Goal: Task Accomplishment & Management: Manage account settings

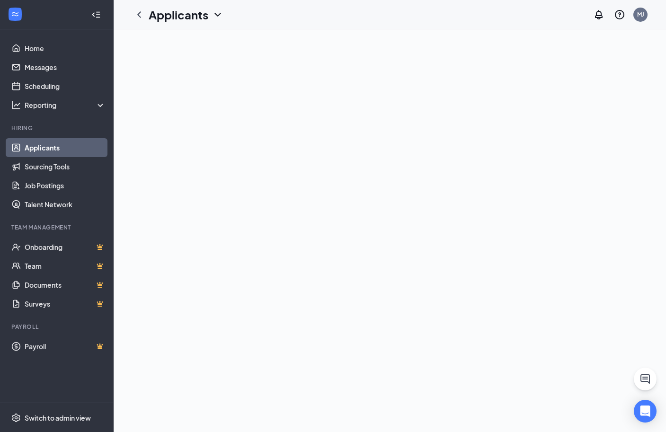
click at [45, 146] on link "Applicants" at bounding box center [65, 147] width 81 height 19
click at [648, 381] on icon "ChatActive" at bounding box center [644, 378] width 11 height 11
drag, startPoint x: 521, startPoint y: 412, endPoint x: 521, endPoint y: 396, distance: 16.1
click at [522, 413] on div "Chat" at bounding box center [533, 420] width 145 height 15
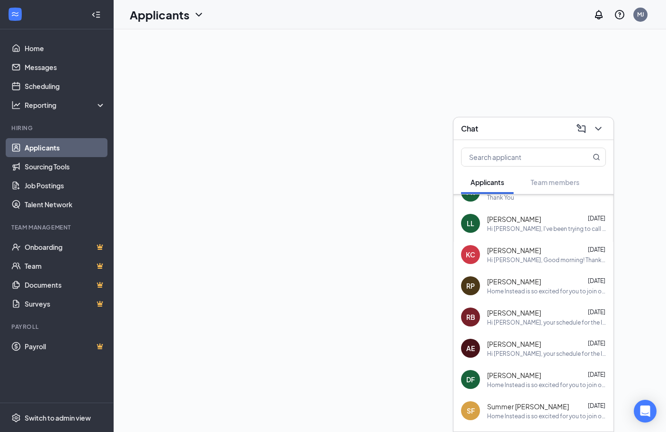
scroll to position [118, 0]
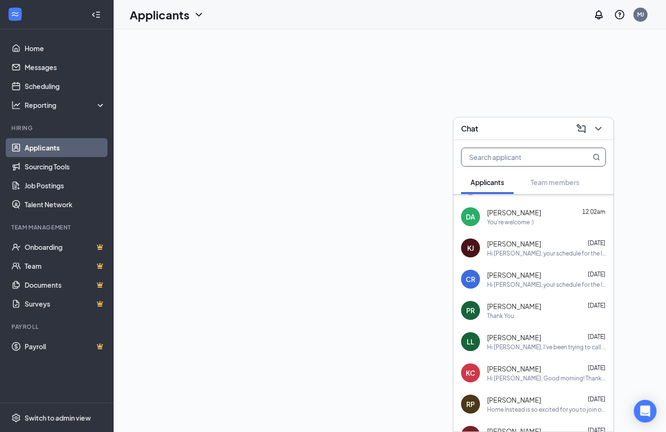
click at [505, 159] on input "text" at bounding box center [517, 157] width 112 height 18
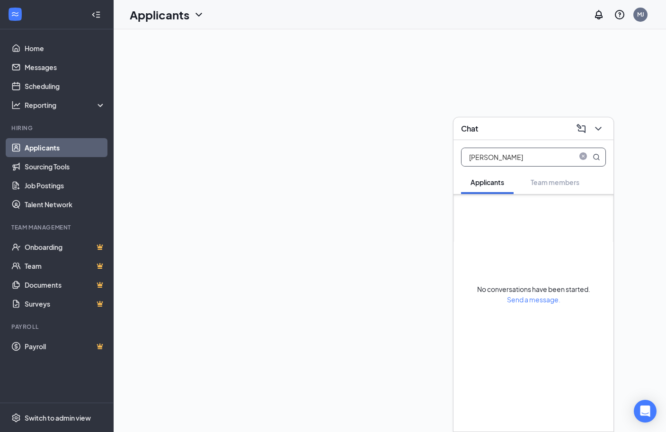
scroll to position [0, 0]
drag, startPoint x: 507, startPoint y: 158, endPoint x: 438, endPoint y: 158, distance: 68.6
click at [438, 158] on div "Chat judith Applicants Team members No conversations have been started. Send a …" at bounding box center [390, 230] width 552 height 403
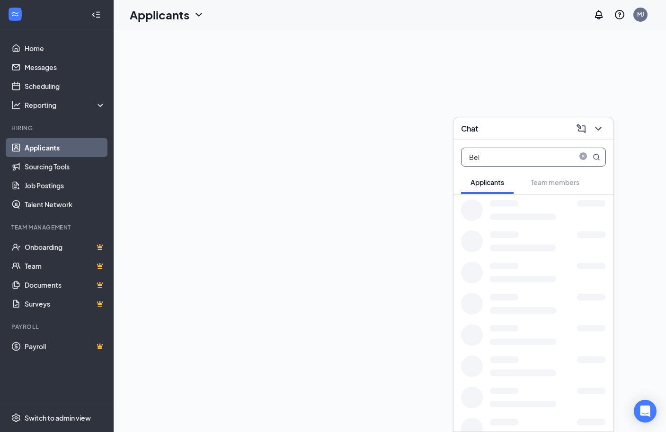
type input "Bell"
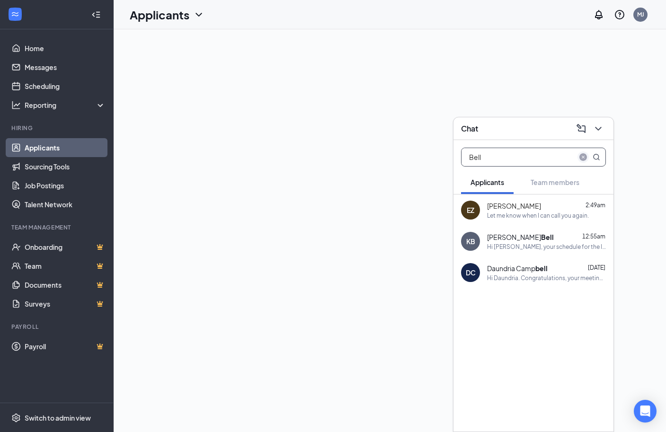
click at [584, 157] on icon "close-circle" at bounding box center [583, 157] width 8 height 8
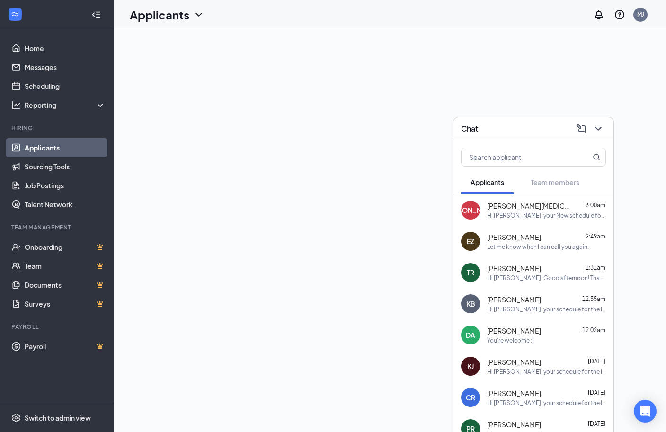
click at [36, 147] on link "Applicants" at bounding box center [65, 147] width 81 height 19
click at [602, 129] on icon "ChevronDown" at bounding box center [598, 128] width 11 height 11
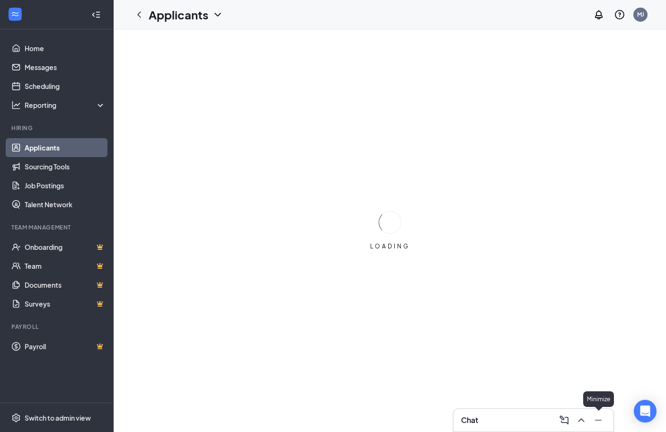
click at [598, 421] on icon "Minimize" at bounding box center [598, 420] width 11 height 11
click at [217, 18] on icon "ChevronDown" at bounding box center [217, 14] width 11 height 11
click at [47, 146] on link "Applicants" at bounding box center [65, 147] width 81 height 19
click at [55, 145] on link "Applicants" at bounding box center [65, 147] width 81 height 19
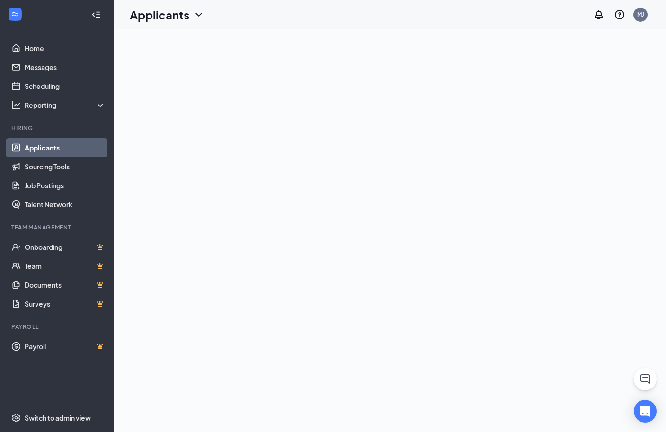
click at [183, 17] on h1 "Applicants" at bounding box center [160, 15] width 60 height 16
click at [51, 173] on link "Sourcing Tools" at bounding box center [65, 166] width 81 height 19
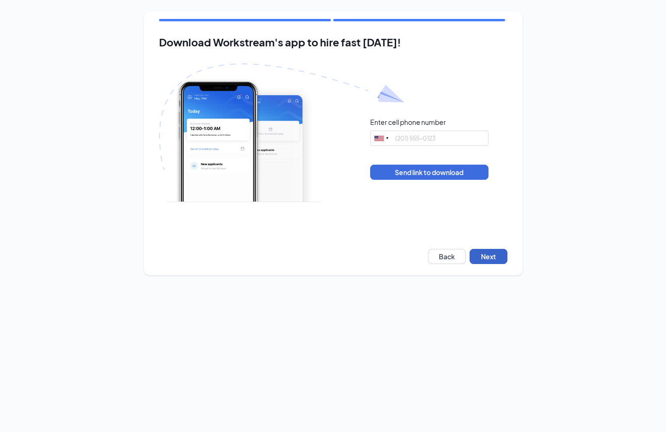
click at [494, 258] on button "Next" at bounding box center [488, 256] width 38 height 15
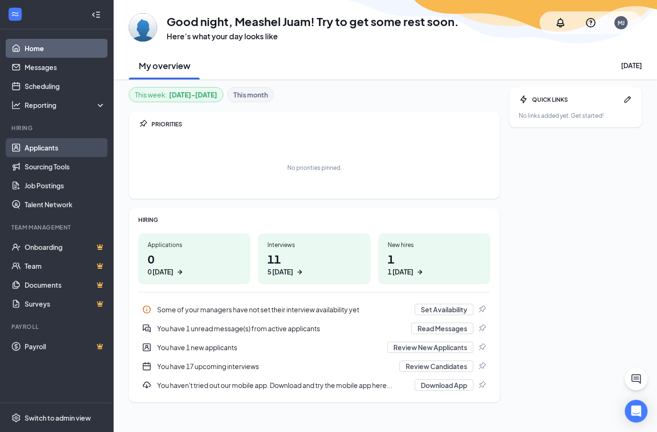
click at [61, 153] on link "Applicants" at bounding box center [65, 147] width 81 height 19
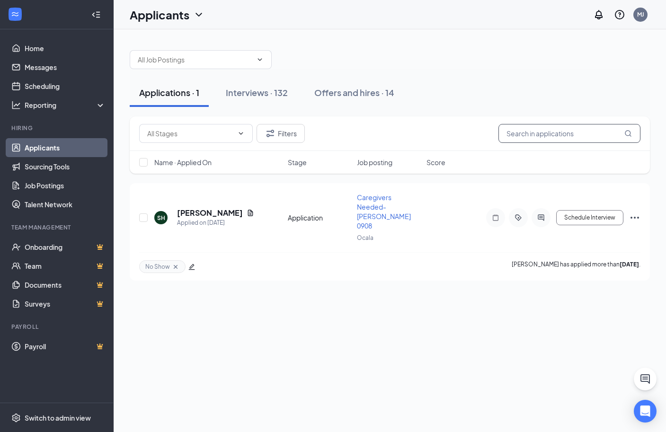
click at [557, 136] on input "text" at bounding box center [569, 133] width 142 height 19
drag, startPoint x: 275, startPoint y: 92, endPoint x: 496, endPoint y: 110, distance: 221.7
click at [277, 94] on div "Interviews · 132" at bounding box center [257, 93] width 62 height 12
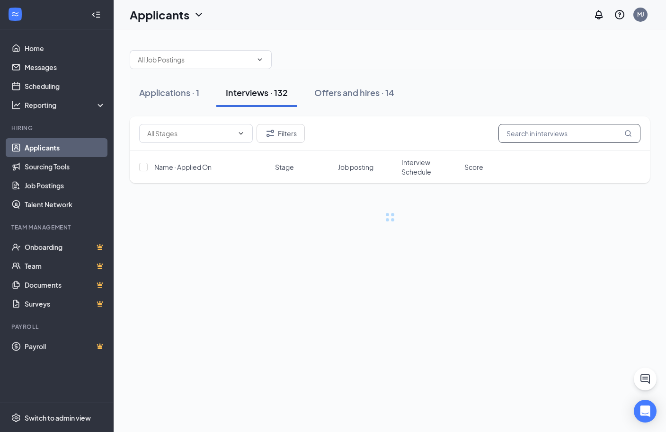
click at [522, 133] on input "text" at bounding box center [569, 133] width 142 height 19
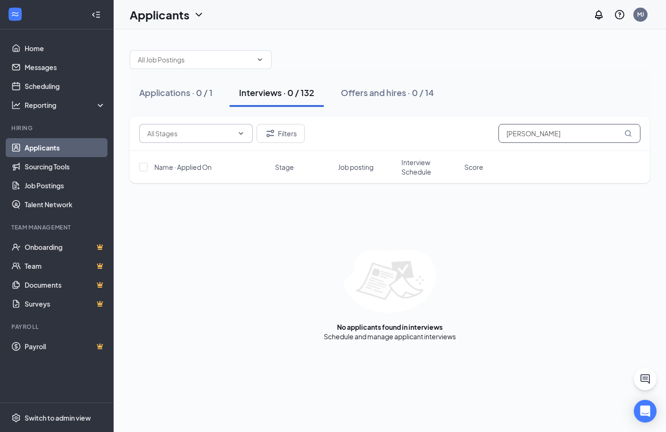
type input "[PERSON_NAME]"
click at [218, 134] on input "text" at bounding box center [190, 133] width 86 height 10
click at [292, 134] on button "Filters" at bounding box center [281, 133] width 48 height 19
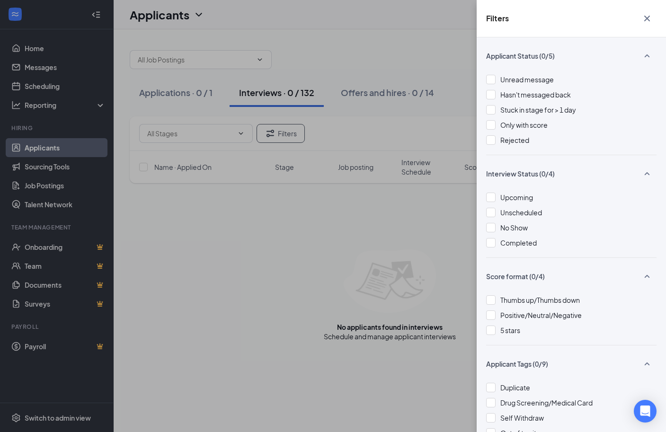
click at [289, 289] on div "Filters Applicant Status (0/5) Unread message Hasn't messaged back Stuck in sta…" at bounding box center [333, 216] width 666 height 432
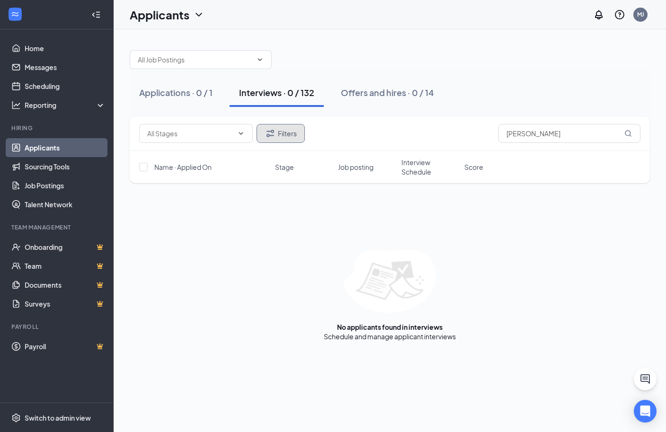
click at [294, 133] on button "Filters" at bounding box center [281, 133] width 48 height 19
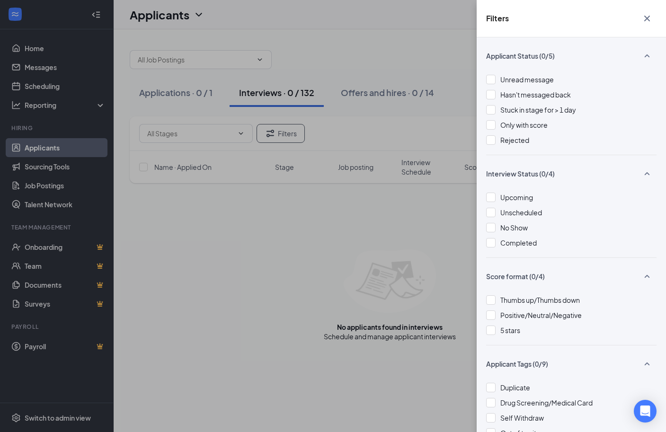
click at [647, 19] on icon "Cross" at bounding box center [647, 19] width 6 height 6
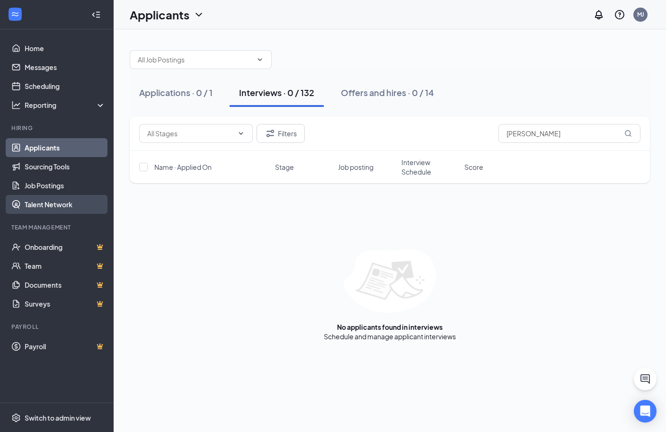
click at [58, 205] on link "Talent Network" at bounding box center [65, 204] width 81 height 19
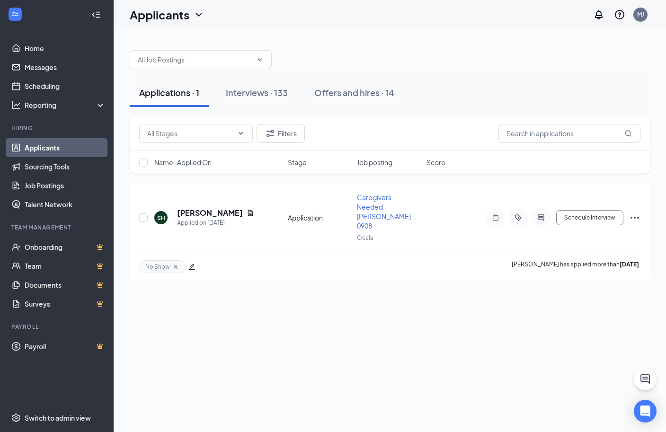
click at [370, 31] on div "Applications · 1 Interviews · 133 Offers and hires · 14 Filters Name · Applied …" at bounding box center [390, 160] width 552 height 263
click at [261, 98] on div "Interviews · 133" at bounding box center [257, 93] width 62 height 12
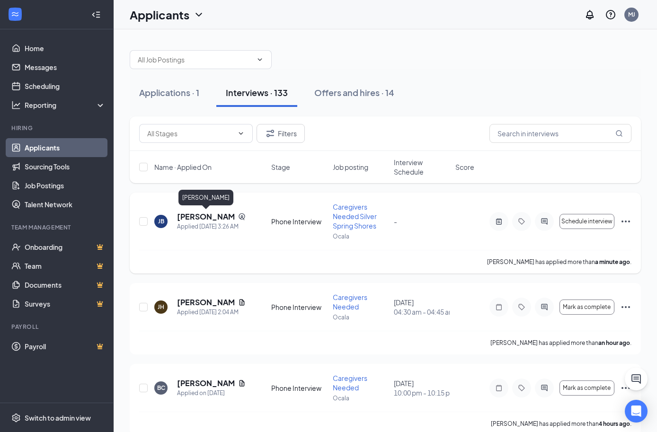
drag, startPoint x: 199, startPoint y: 216, endPoint x: 279, endPoint y: 251, distance: 87.6
click at [198, 219] on h5 "[PERSON_NAME]" at bounding box center [205, 217] width 57 height 10
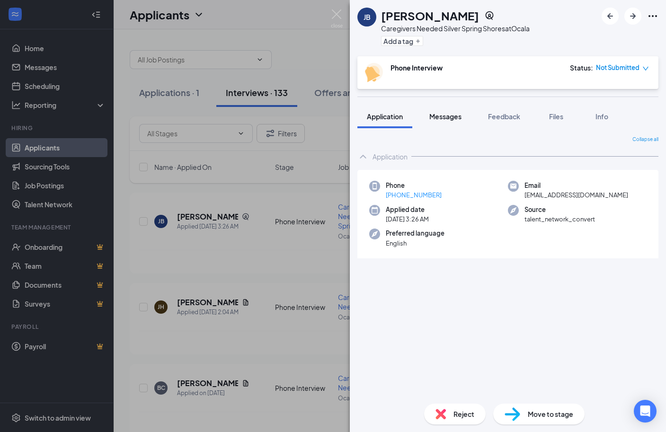
click at [457, 120] on span "Messages" at bounding box center [445, 116] width 32 height 9
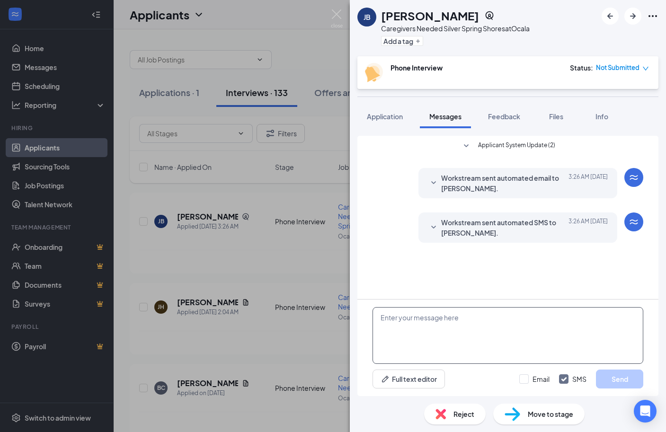
drag, startPoint x: 482, startPoint y: 342, endPoint x: 665, endPoint y: 189, distance: 238.6
click at [486, 337] on textarea at bounding box center [507, 335] width 271 height 57
click at [498, 333] on textarea at bounding box center [507, 335] width 271 height 57
paste textarea "your schedule for the In-person Interview will be on September , at 3PM. Our ad…"
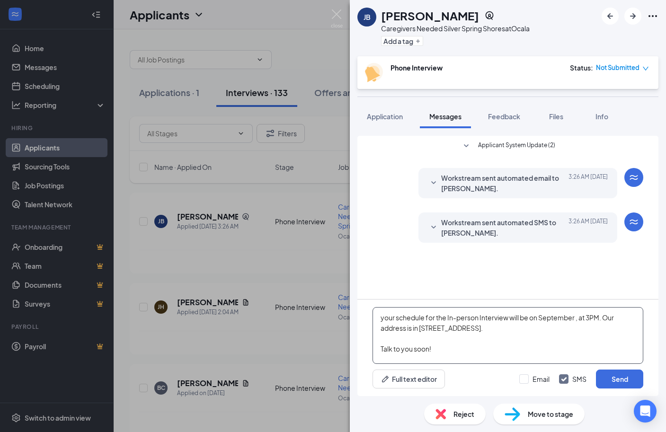
click at [380, 318] on textarea "your schedule for the In-person Interview will be on September , at 3PM. Our ad…" at bounding box center [507, 335] width 271 height 57
click at [605, 318] on textarea "Hi [PERSON_NAME], your schedule for the In-person Interview will be on Septembe…" at bounding box center [507, 335] width 271 height 57
click at [617, 314] on textarea "Hi [PERSON_NAME], your schedule for the In-person Interview will be on [DATE] 3…" at bounding box center [507, 335] width 271 height 57
click at [421, 326] on textarea "Hi [PERSON_NAME], your schedule for the In-person Interview will be on [DATE], …" at bounding box center [507, 335] width 271 height 57
drag, startPoint x: 424, startPoint y: 327, endPoint x: 436, endPoint y: 327, distance: 12.3
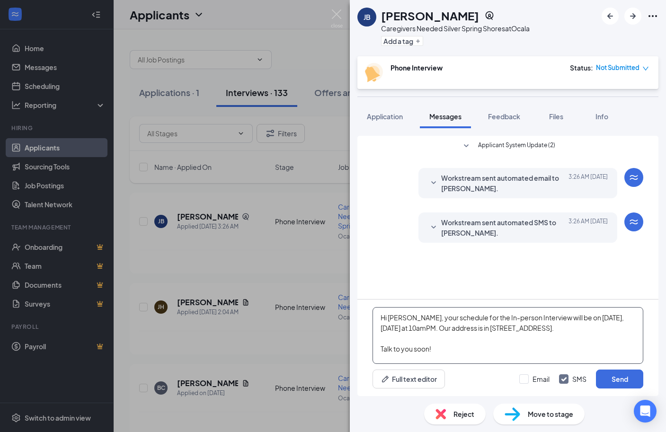
click at [424, 327] on textarea "Hi [PERSON_NAME], your schedule for the In-person Interview will be on [DATE], …" at bounding box center [507, 335] width 271 height 57
drag, startPoint x: 428, startPoint y: 329, endPoint x: 437, endPoint y: 327, distance: 9.8
click at [428, 329] on textarea "Hi [PERSON_NAME], your schedule for the In-person Interview will be on [DATE], …" at bounding box center [507, 335] width 271 height 57
type textarea "Hi [PERSON_NAME], your schedule for the In-person Interview will be on [DATE], …"
click at [635, 372] on button "Send" at bounding box center [619, 379] width 47 height 19
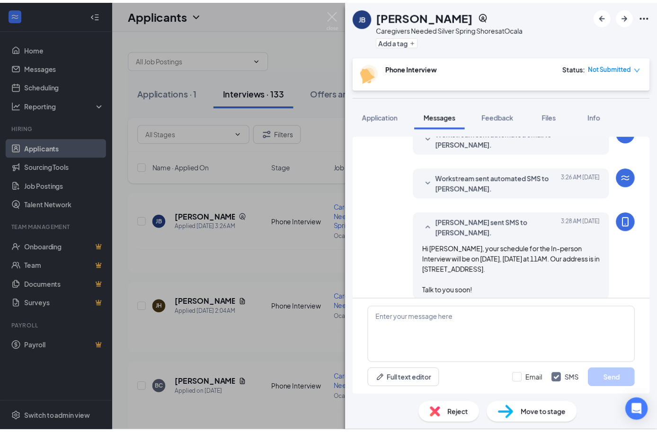
scroll to position [46, 0]
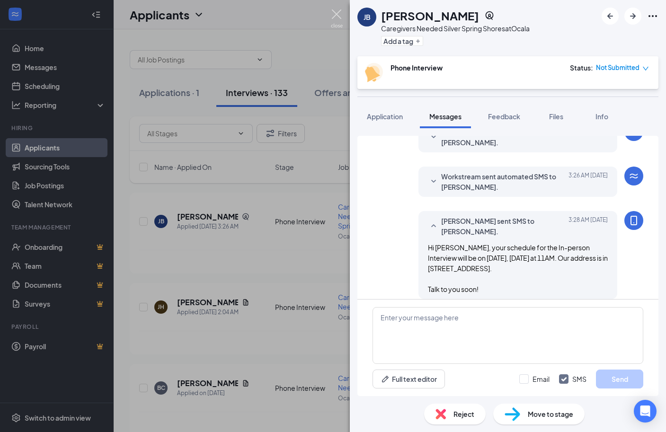
click at [340, 16] on img at bounding box center [337, 18] width 12 height 18
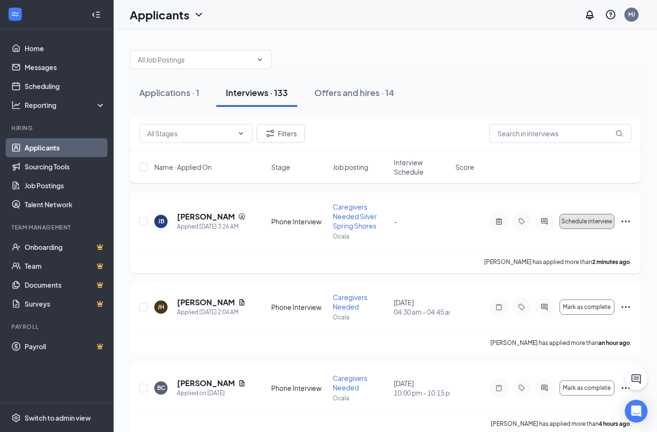
click at [591, 222] on span "Schedule interview" at bounding box center [586, 221] width 51 height 7
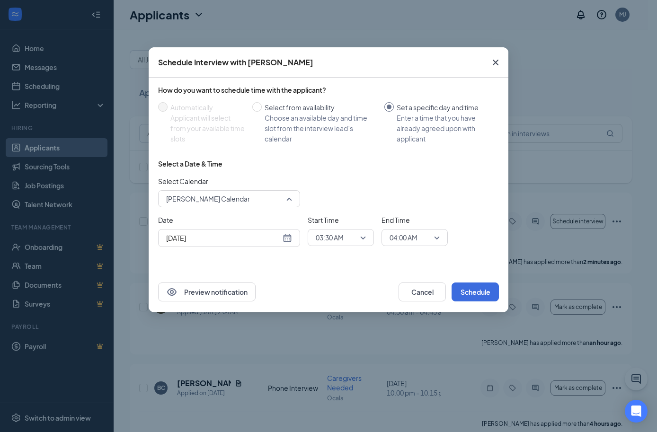
click at [254, 192] on span "[PERSON_NAME] Calendar" at bounding box center [224, 199] width 117 height 14
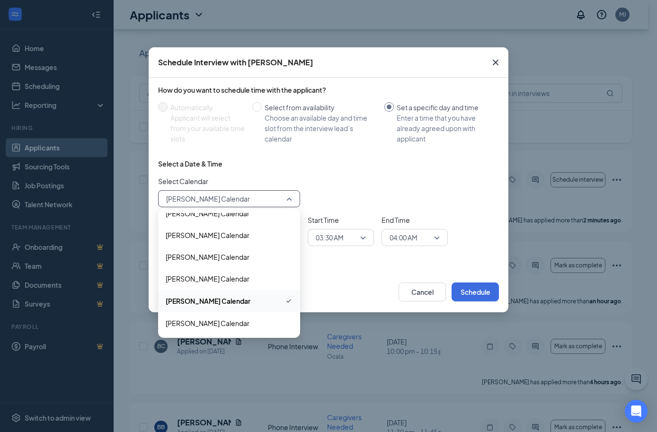
scroll to position [59, 0]
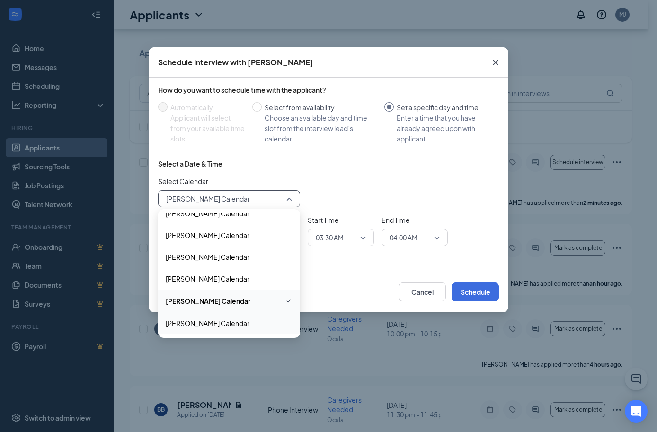
click at [226, 319] on span "[PERSON_NAME] Calendar" at bounding box center [208, 323] width 84 height 10
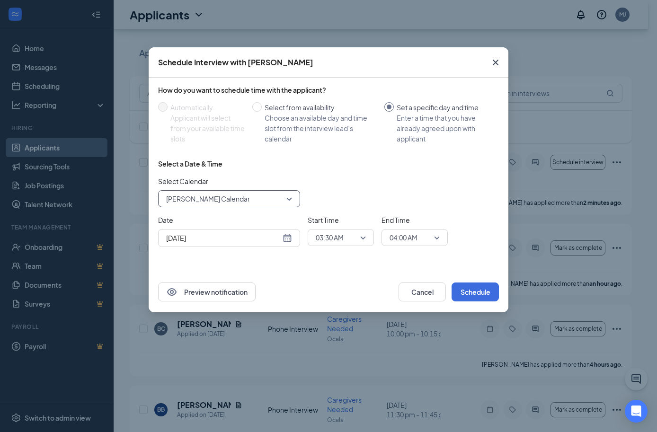
click at [249, 244] on div "[DATE]" at bounding box center [229, 238] width 142 height 18
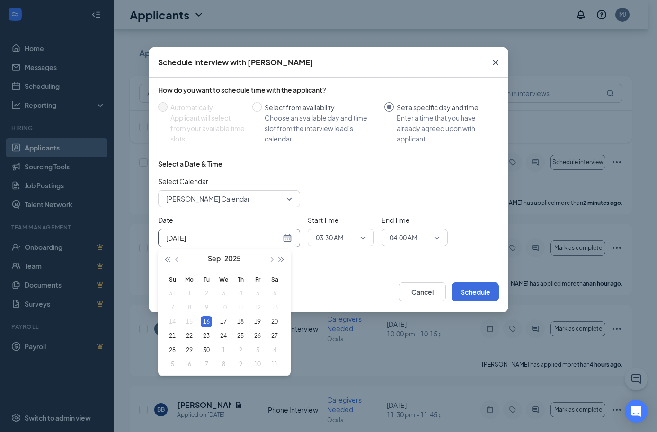
click at [350, 241] on span "03:30 AM" at bounding box center [337, 237] width 42 height 14
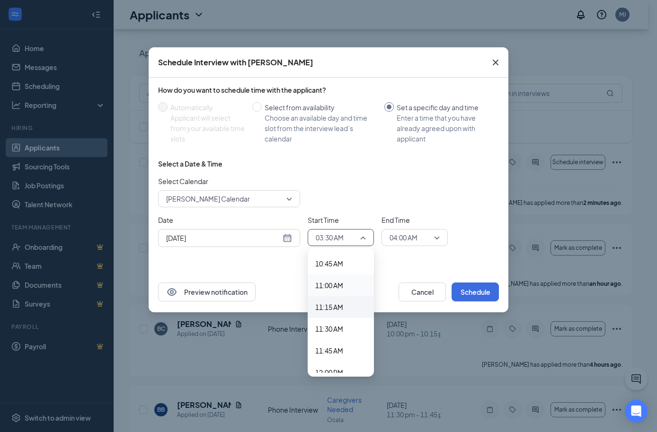
scroll to position [916, 0]
click at [342, 306] on span "11:00 AM" at bounding box center [329, 305] width 28 height 10
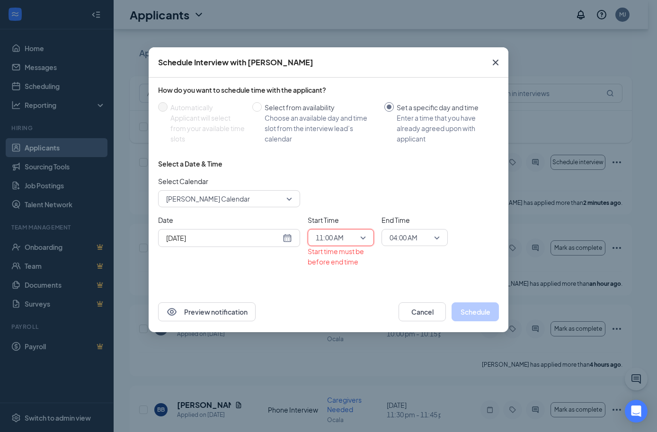
click at [424, 234] on span "04:00 AM" at bounding box center [411, 237] width 42 height 14
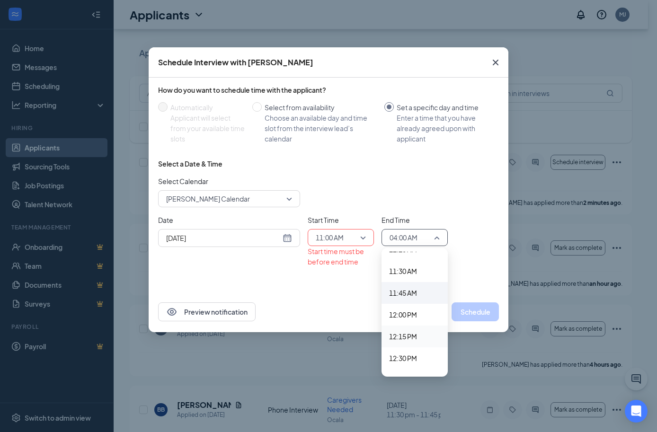
scroll to position [960, 0]
click at [410, 305] on span "11:30 AM" at bounding box center [403, 305] width 28 height 10
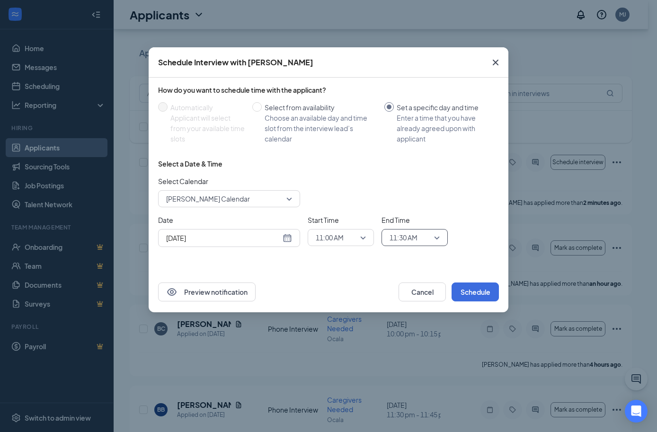
click at [489, 197] on div "Select Calendar [PERSON_NAME] Calendar 188713 82843 [PERSON_NAME] Calendar [PER…" at bounding box center [328, 191] width 341 height 31
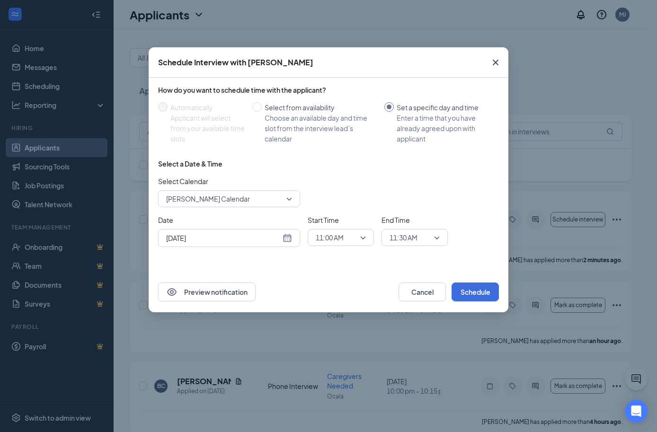
scroll to position [0, 0]
click at [479, 289] on button "Schedule" at bounding box center [475, 292] width 47 height 19
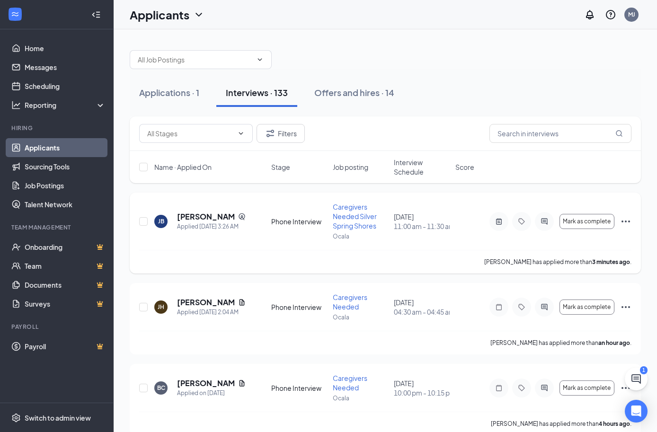
click at [625, 219] on icon "Ellipses" at bounding box center [625, 221] width 11 height 11
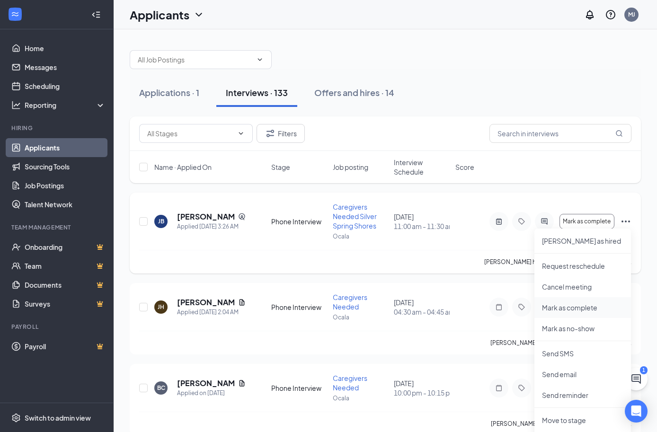
click at [584, 310] on p "Mark as complete" at bounding box center [582, 307] width 81 height 9
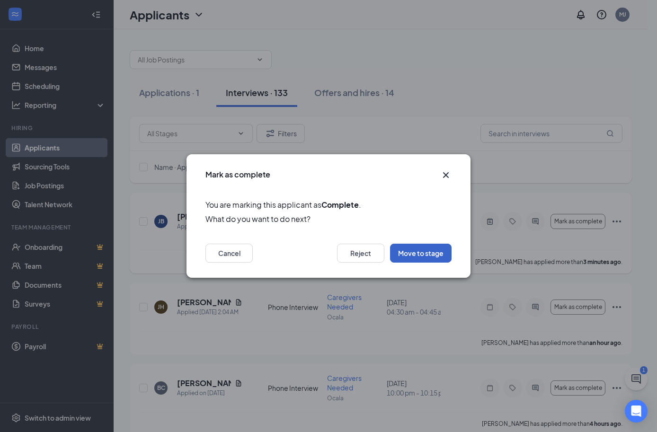
drag, startPoint x: 432, startPoint y: 252, endPoint x: 418, endPoint y: 253, distance: 13.3
click at [432, 253] on button "Move to stage" at bounding box center [421, 253] width 62 height 19
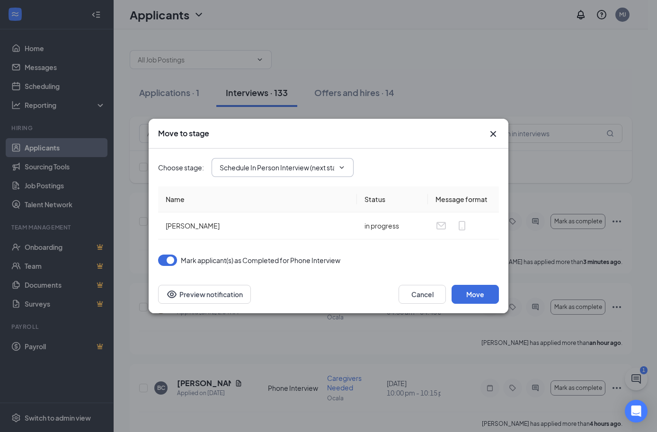
click at [292, 162] on input "Schedule In Person Interview (next stage)" at bounding box center [277, 167] width 115 height 10
click at [481, 292] on button "Move" at bounding box center [475, 294] width 47 height 19
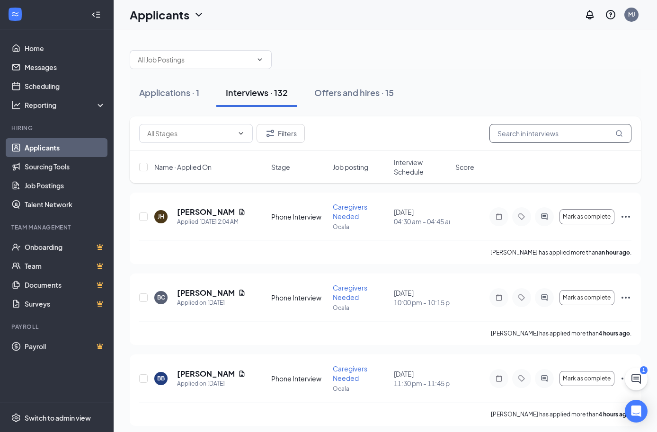
click at [525, 133] on input "text" at bounding box center [560, 133] width 142 height 19
paste input "[PERSON_NAME]"
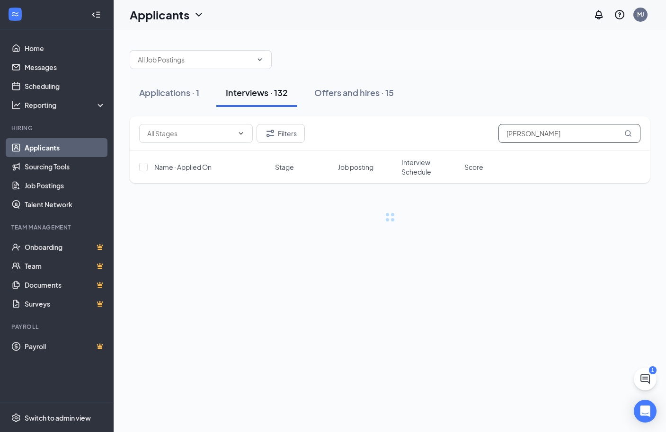
type input "[PERSON_NAME]"
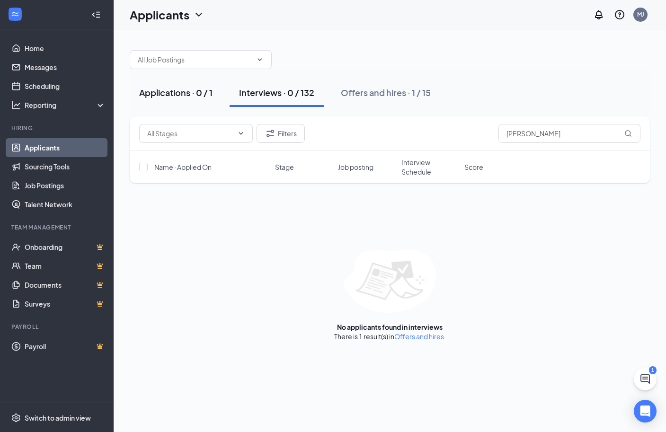
click at [193, 95] on div "Applications · 0 / 1" at bounding box center [175, 93] width 73 height 12
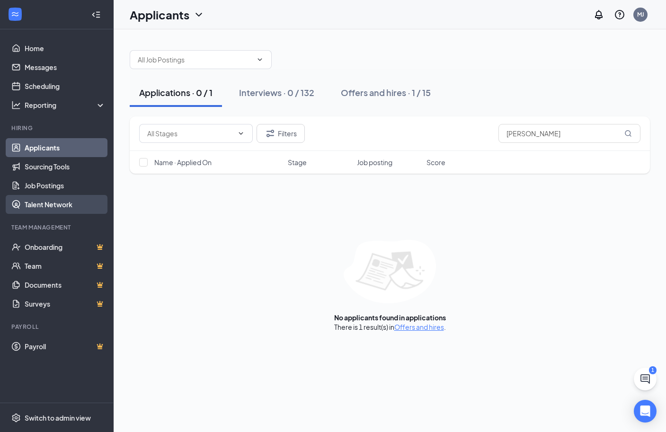
click at [53, 198] on link "Talent Network" at bounding box center [65, 204] width 81 height 19
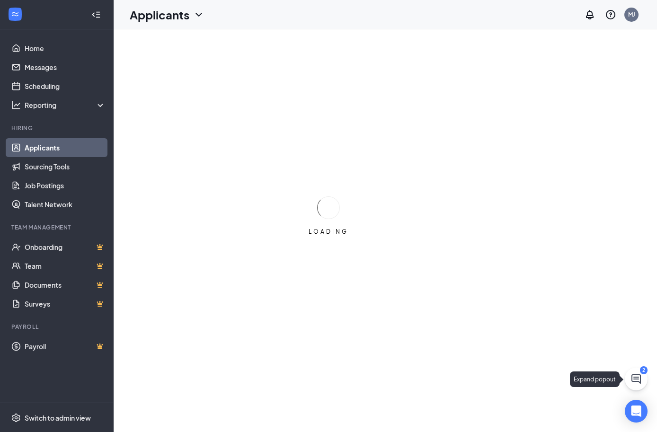
drag, startPoint x: 632, startPoint y: 377, endPoint x: 633, endPoint y: 383, distance: 6.3
click at [629, 379] on button at bounding box center [636, 379] width 23 height 23
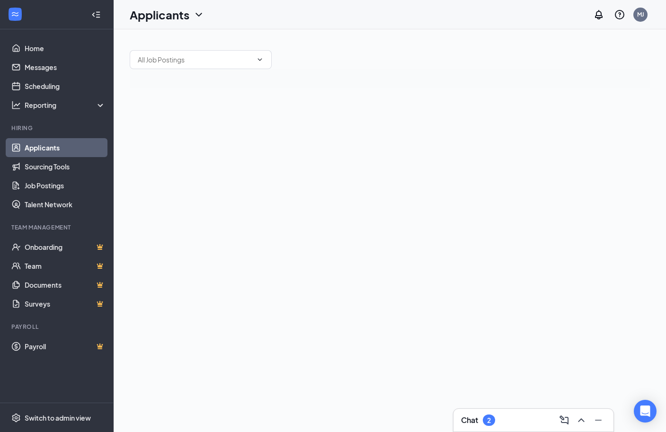
click at [504, 417] on div "Chat 2" at bounding box center [533, 420] width 145 height 15
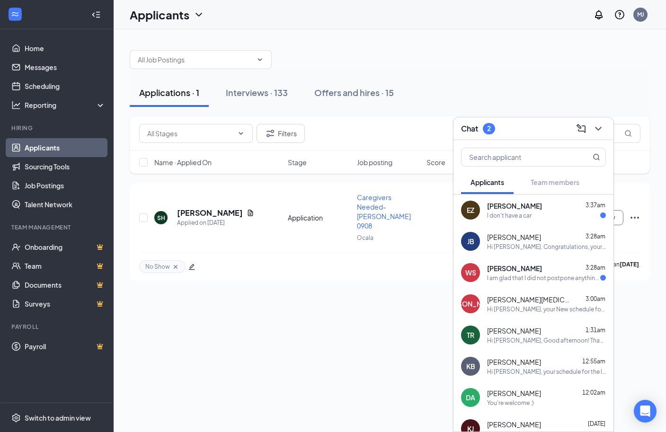
click at [521, 216] on div "I don't have a car" at bounding box center [509, 216] width 44 height 8
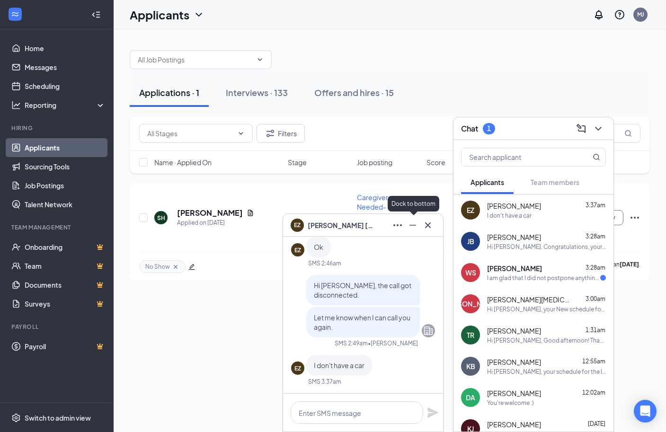
click at [414, 228] on icon "Minimize" at bounding box center [412, 225] width 11 height 11
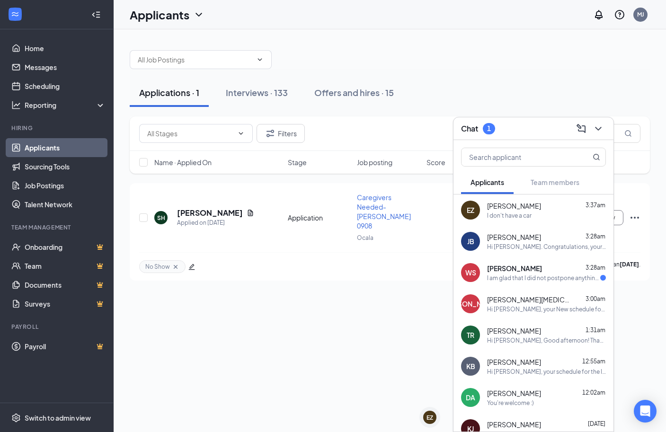
click at [531, 269] on span "William Schmautz" at bounding box center [514, 268] width 55 height 9
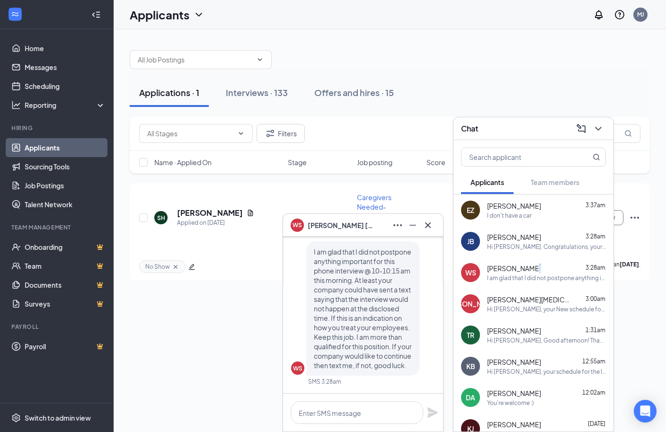
scroll to position [-59, 0]
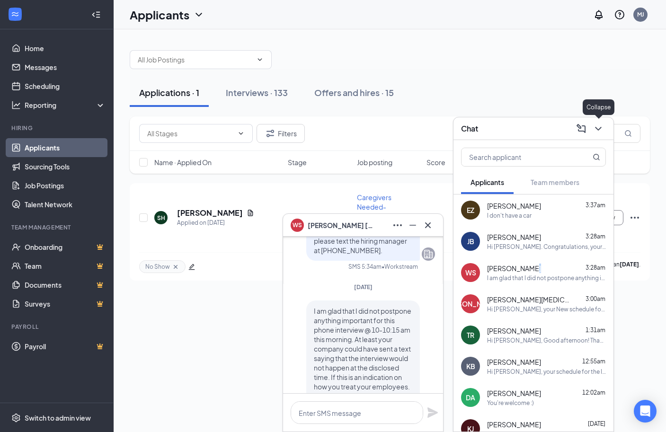
click at [597, 129] on icon "ChevronDown" at bounding box center [598, 128] width 11 height 11
